Goal: Transaction & Acquisition: Book appointment/travel/reservation

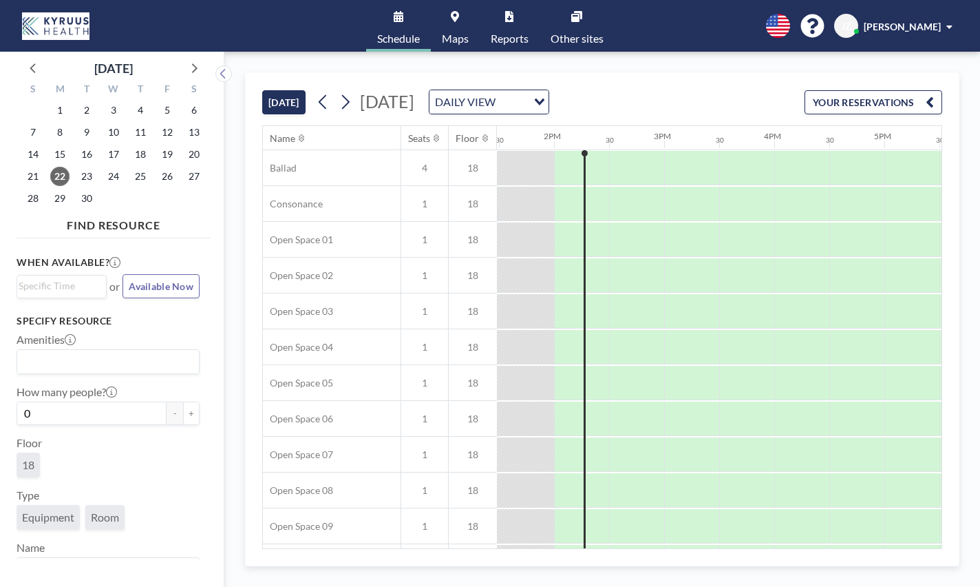
scroll to position [0, 1487]
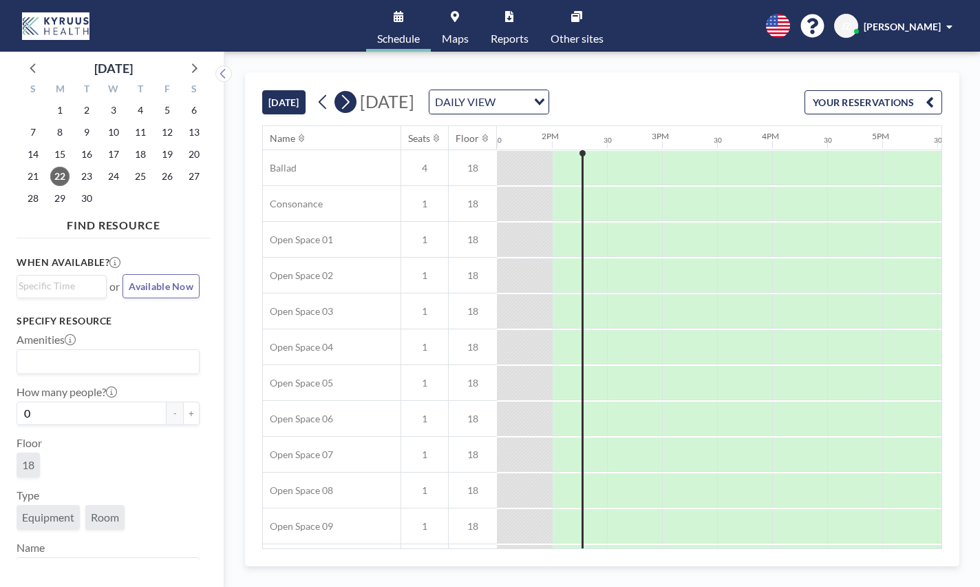
click at [345, 103] on icon at bounding box center [345, 102] width 13 height 21
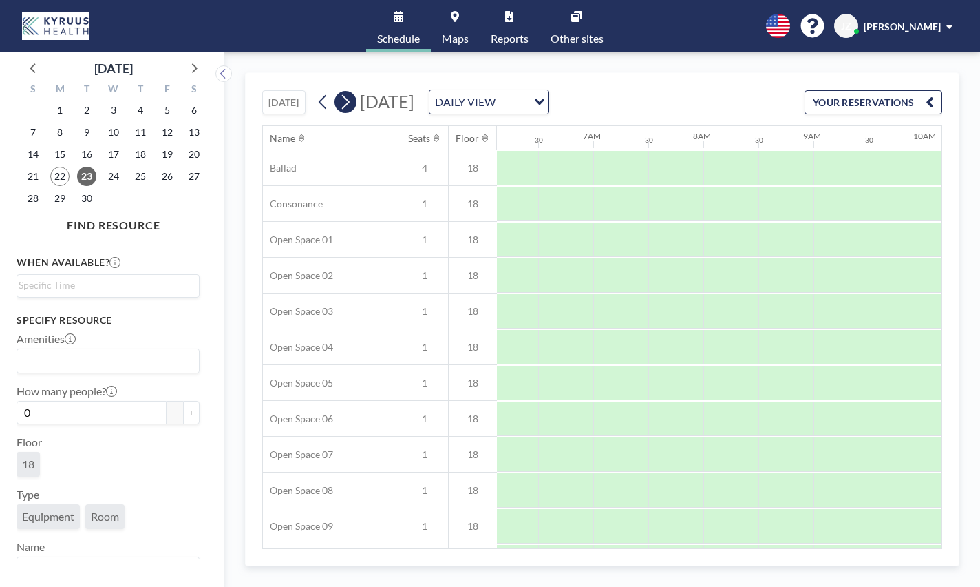
click at [345, 103] on icon at bounding box center [345, 102] width 13 height 21
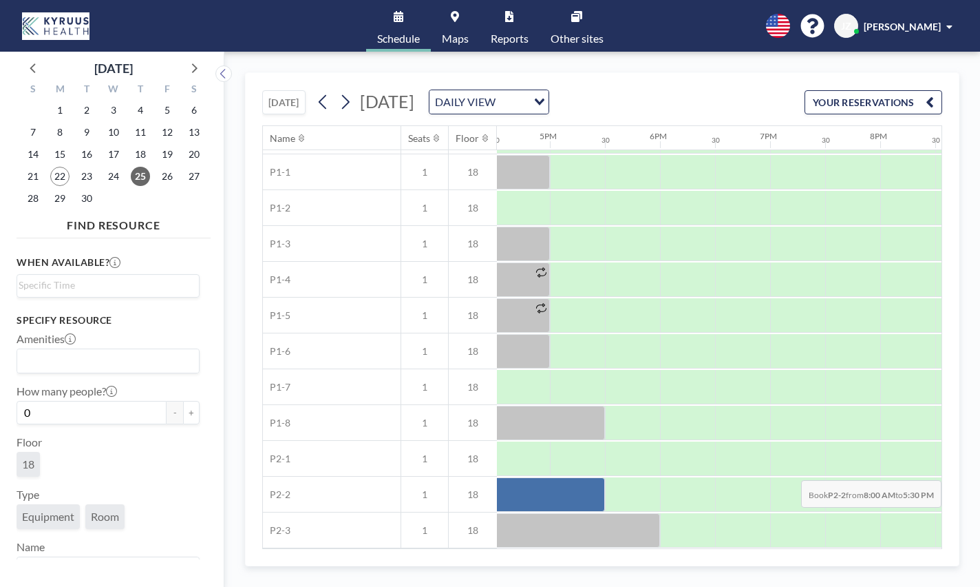
scroll to position [612, 1867]
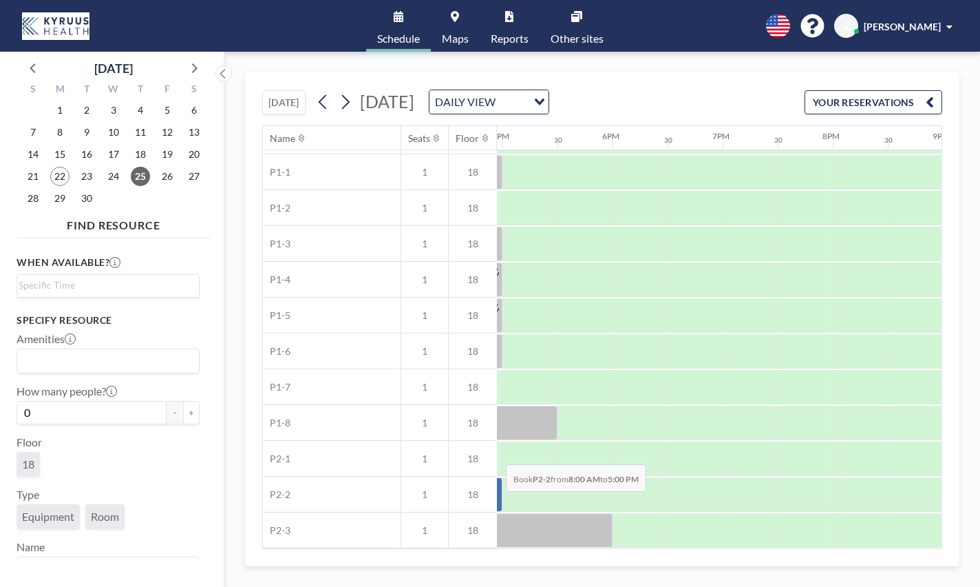
drag, startPoint x: 620, startPoint y: 492, endPoint x: 495, endPoint y: 501, distance: 125.6
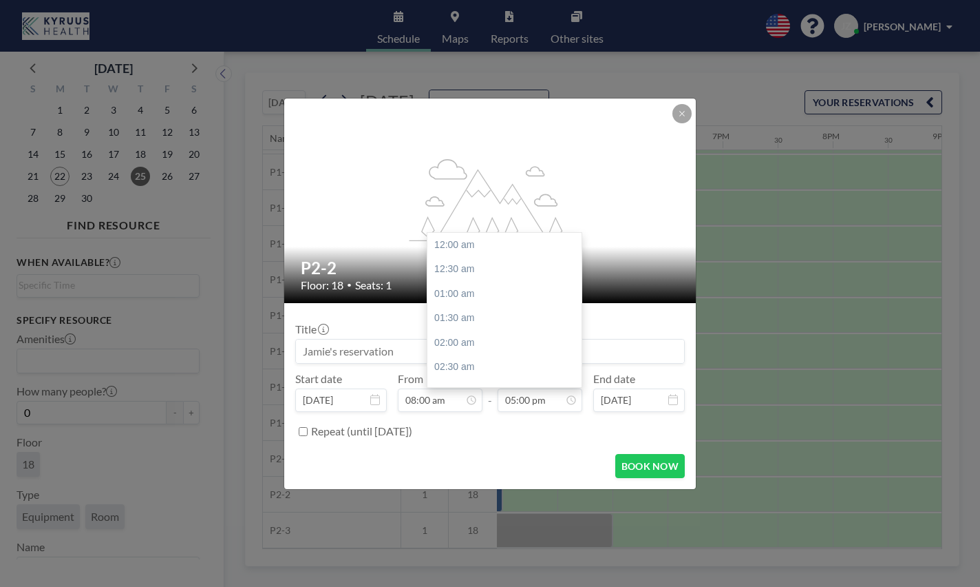
scroll to position [833, 0]
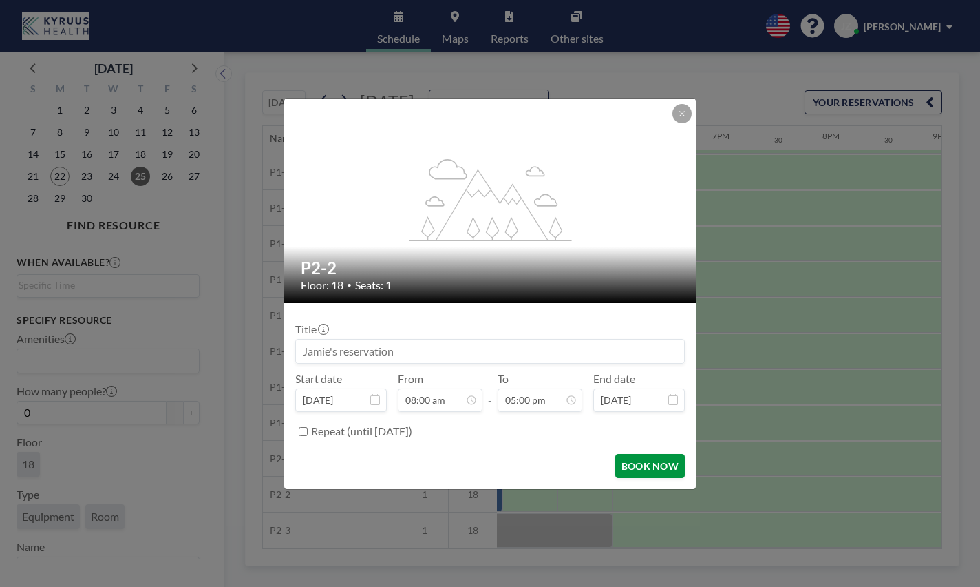
click at [662, 465] on button "BOOK NOW" at bounding box center [650, 466] width 70 height 24
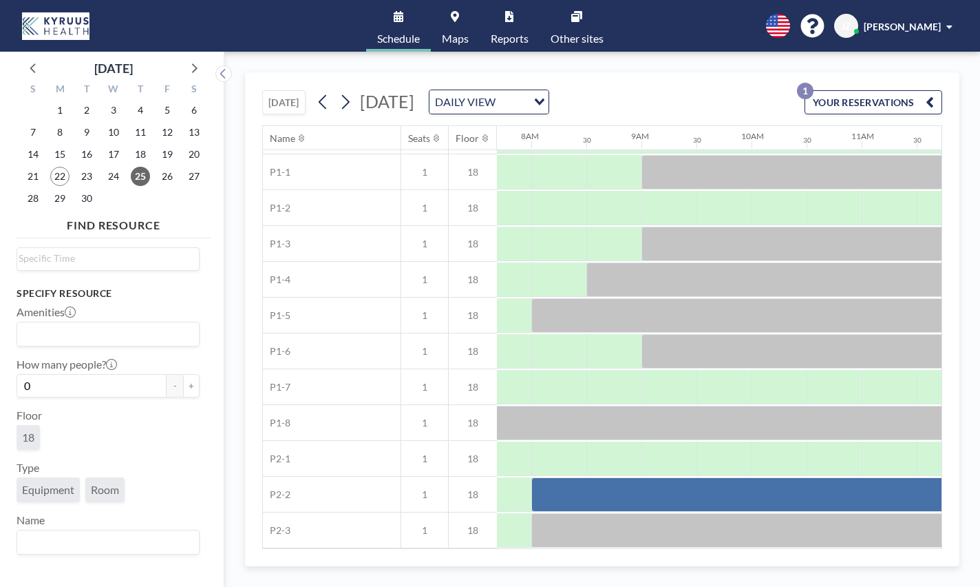
scroll to position [0, 0]
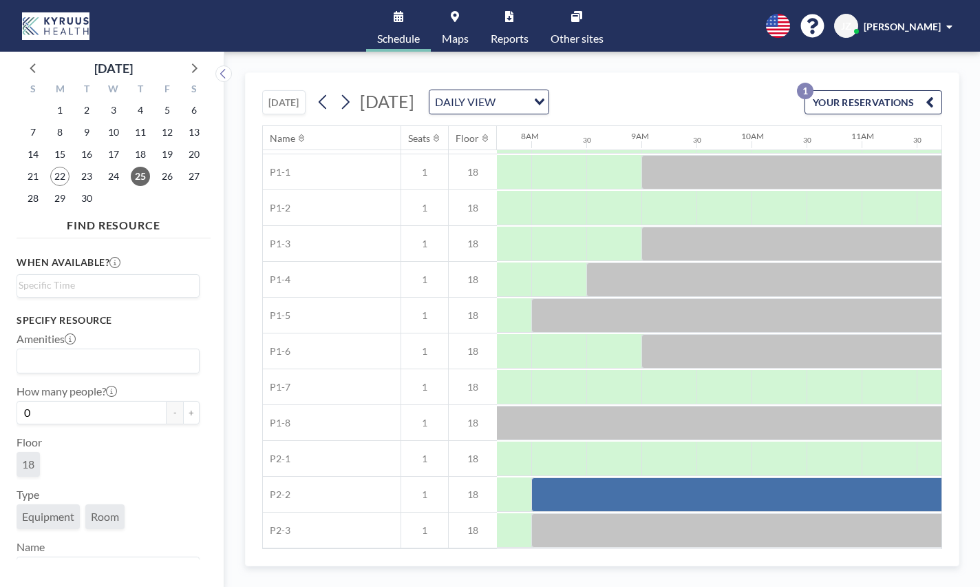
click at [456, 17] on icon at bounding box center [455, 16] width 8 height 11
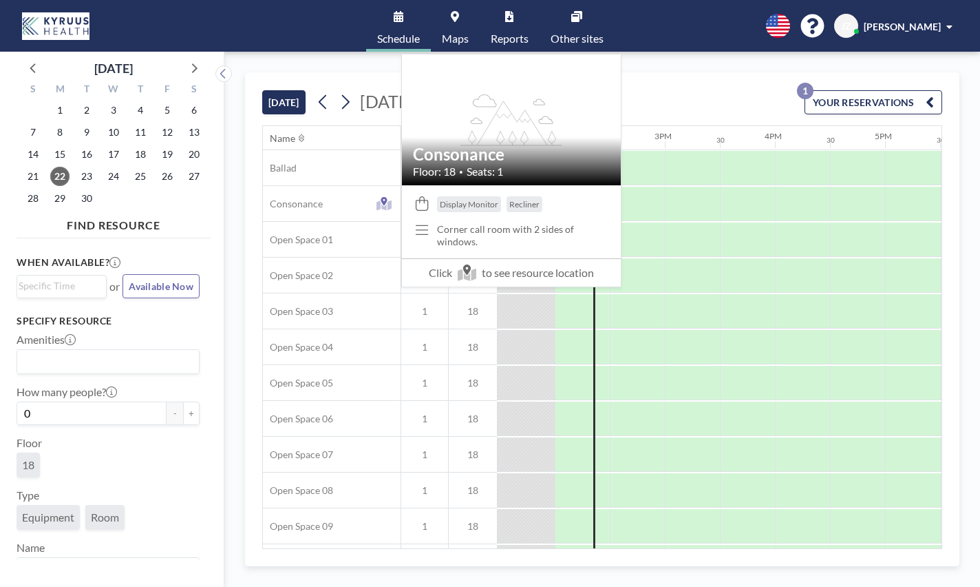
scroll to position [0, 1487]
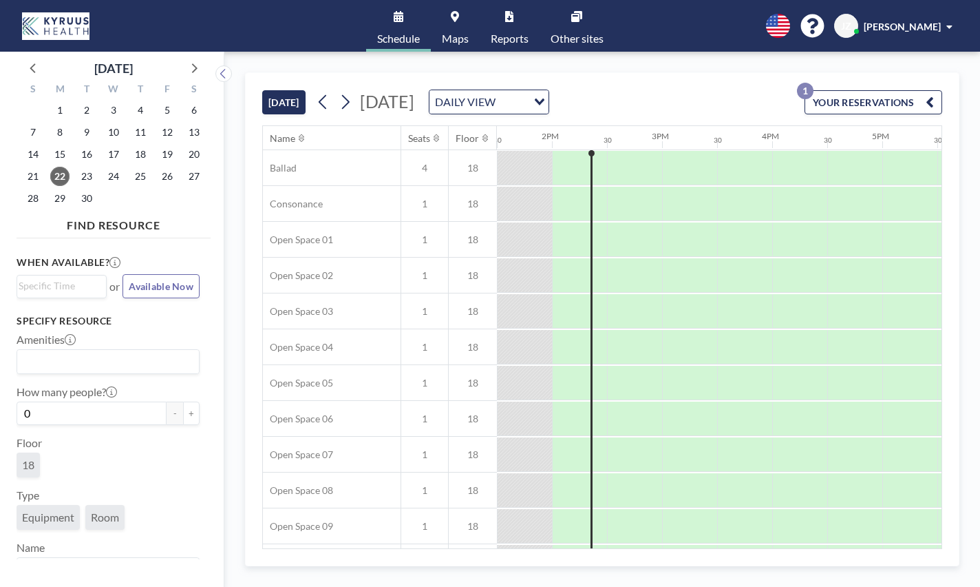
click at [457, 23] on link "Maps" at bounding box center [455, 26] width 49 height 52
